Goal: Navigation & Orientation: Find specific page/section

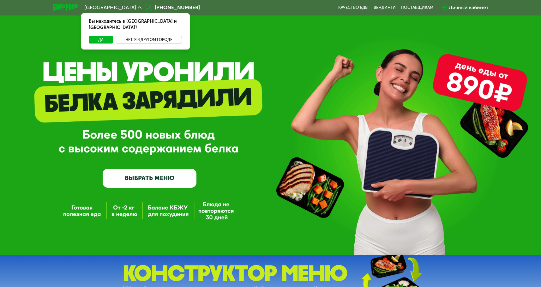
click at [137, 36] on button "Нет, я в другом городе" at bounding box center [149, 40] width 67 height 8
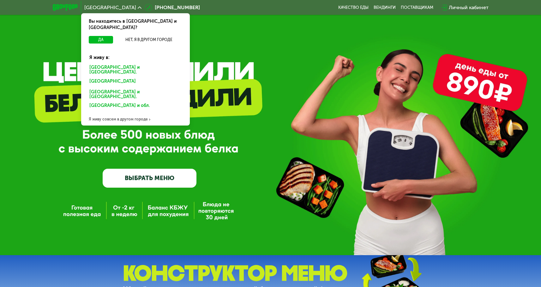
click at [108, 77] on div "[GEOGRAPHIC_DATA] и [GEOGRAPHIC_DATA]." at bounding box center [134, 82] width 99 height 10
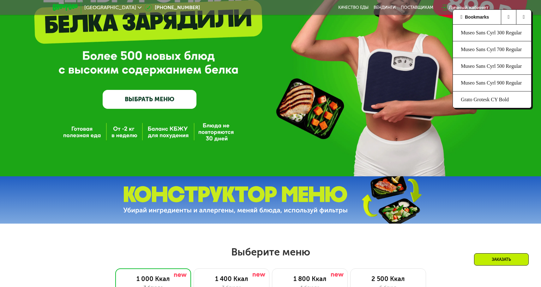
scroll to position [86, 0]
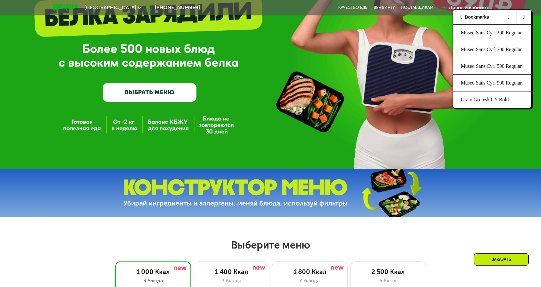
click at [509, 15] on icon at bounding box center [509, 17] width 2 height 5
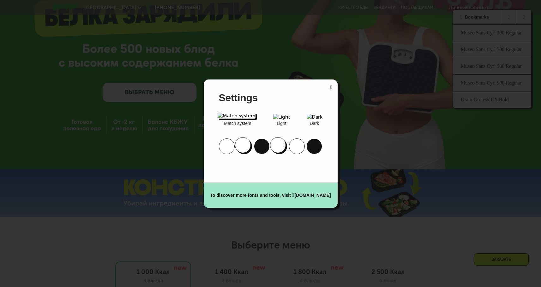
click at [276, 148] on img at bounding box center [277, 145] width 5 height 5
click at [331, 87] on icon at bounding box center [331, 87] width 2 height 5
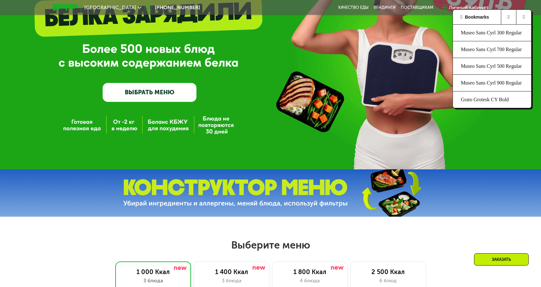
click at [478, 15] on p "Bookmarks" at bounding box center [477, 17] width 24 height 7
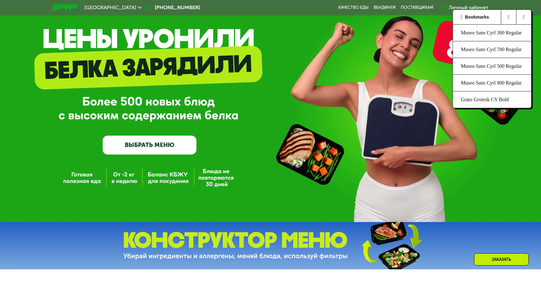
scroll to position [0, 0]
